Goal: Check status: Check status

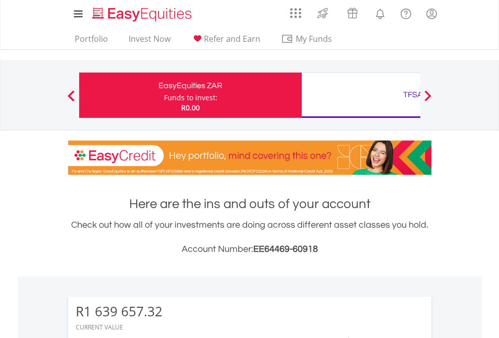
scroll to position [97, 158]
click at [164, 95] on div "Funds to invest:" at bounding box center [190, 98] width 53 height 10
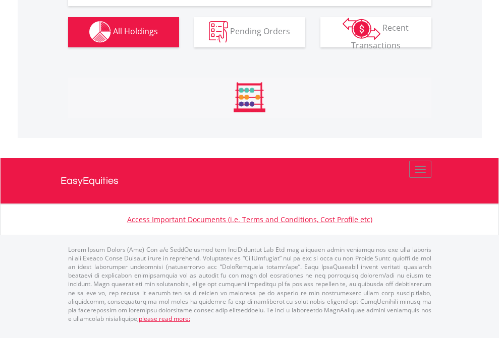
scroll to position [1142, 0]
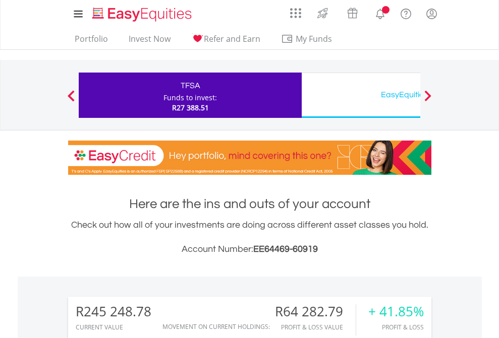
scroll to position [97, 158]
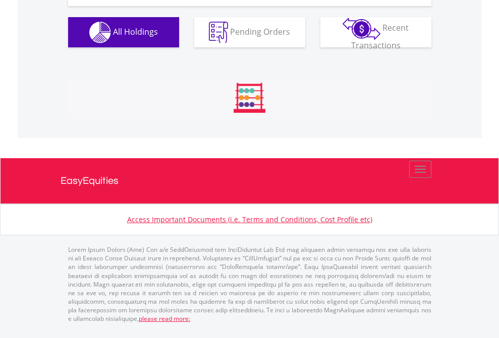
scroll to position [1142, 0]
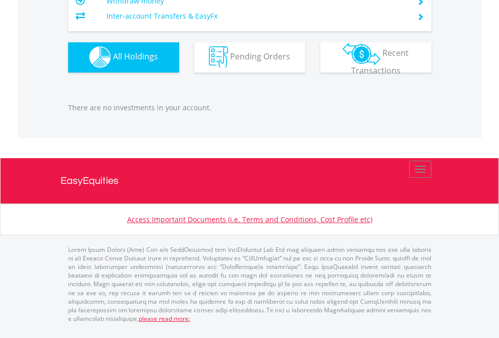
scroll to position [999, 0]
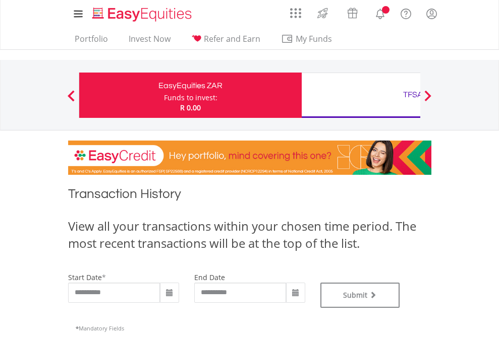
type input "**********"
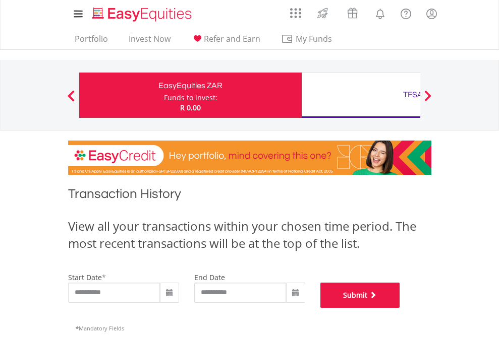
click at [400, 308] on button "Submit" at bounding box center [360, 295] width 80 height 25
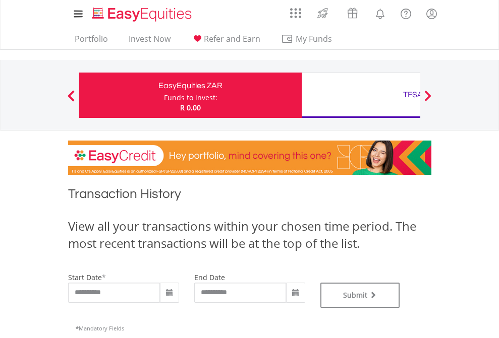
click at [361, 95] on div "TFSA" at bounding box center [413, 95] width 210 height 14
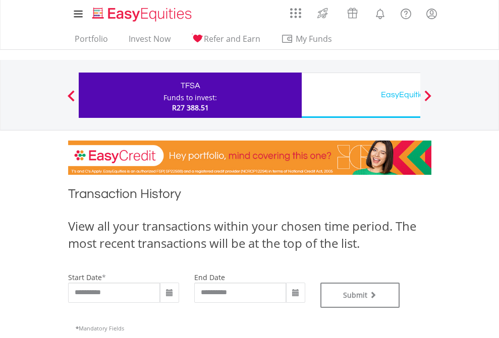
type input "**********"
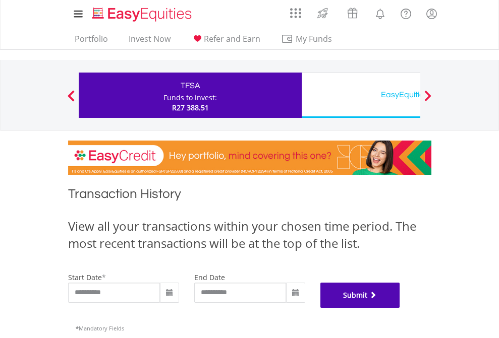
click at [400, 308] on button "Submit" at bounding box center [360, 295] width 80 height 25
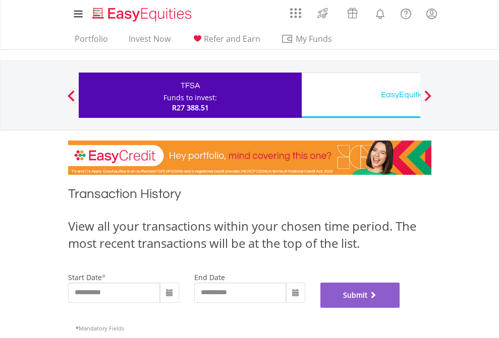
scroll to position [409, 0]
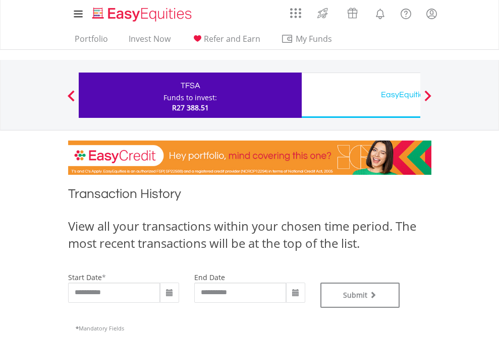
click at [361, 95] on div "EasyEquities USD" at bounding box center [413, 95] width 210 height 14
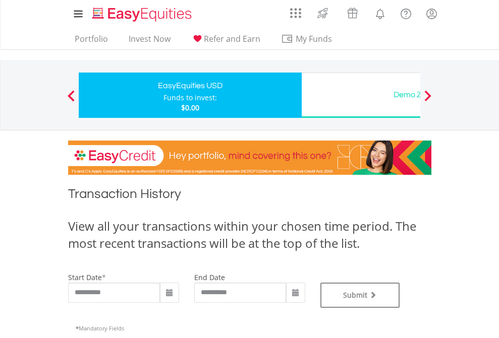
type input "**********"
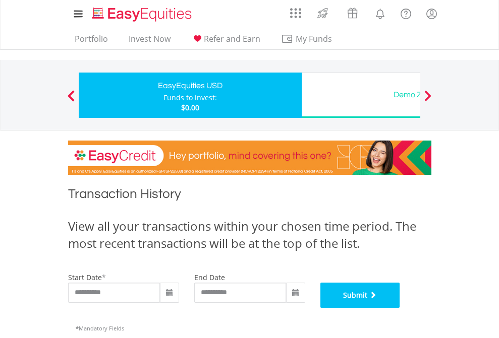
click at [400, 308] on button "Submit" at bounding box center [360, 295] width 80 height 25
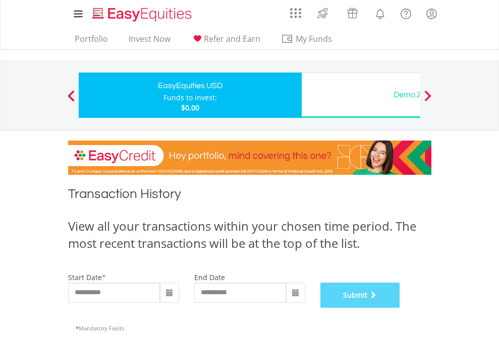
scroll to position [409, 0]
